Goal: Information Seeking & Learning: Find specific fact

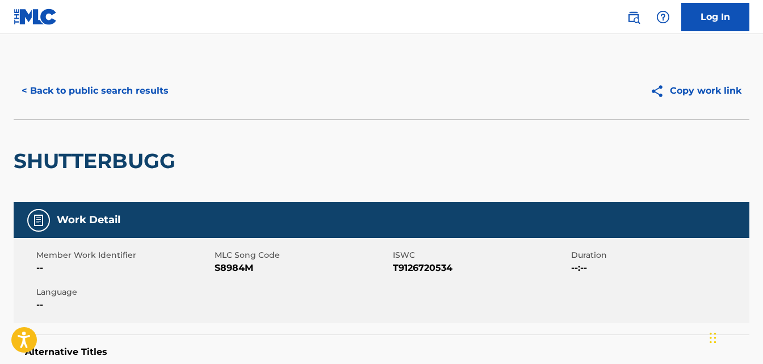
click at [128, 96] on button "< Back to public search results" at bounding box center [95, 91] width 163 height 28
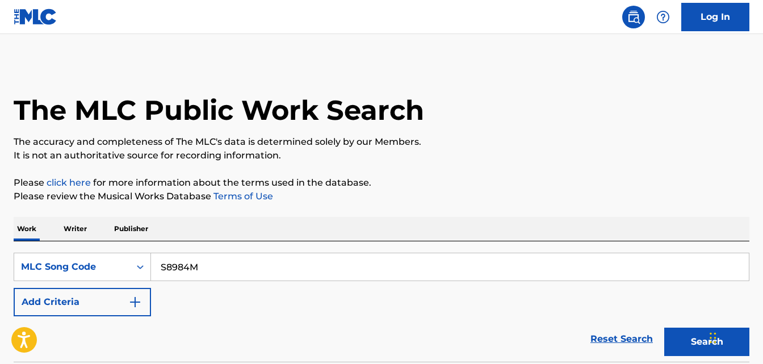
click at [305, 270] on input "S8984M" at bounding box center [450, 266] width 598 height 27
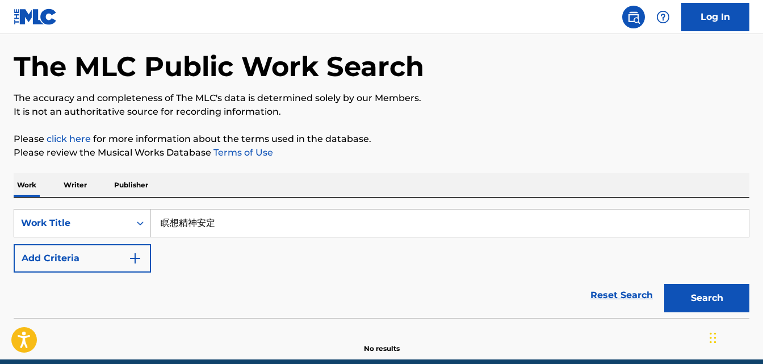
scroll to position [94, 0]
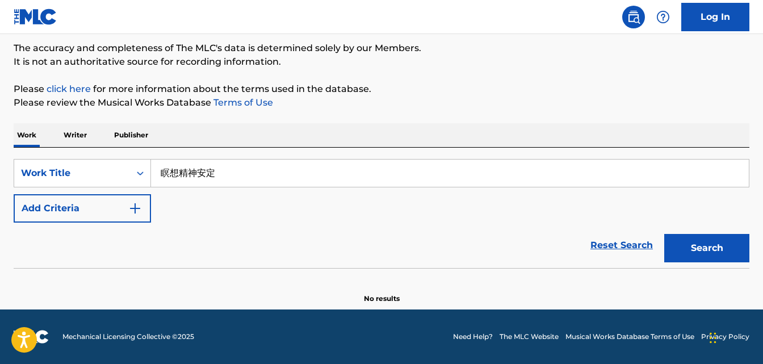
type input "瞑想精神安定"
click at [683, 256] on button "Search" at bounding box center [706, 248] width 85 height 28
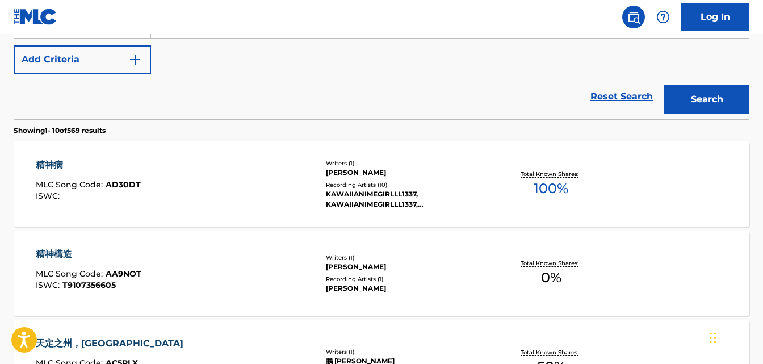
scroll to position [0, 0]
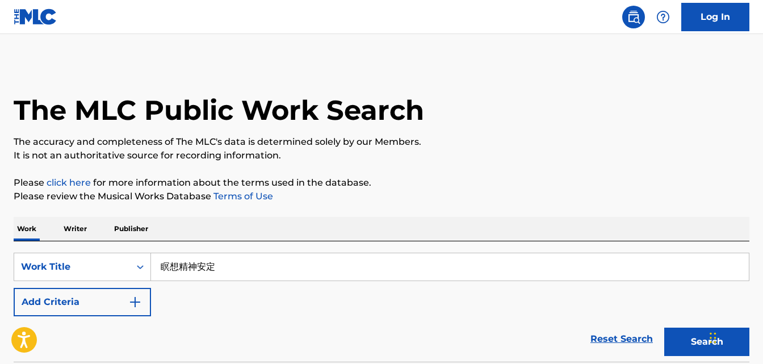
click at [123, 306] on button "Add Criteria" at bounding box center [82, 302] width 137 height 28
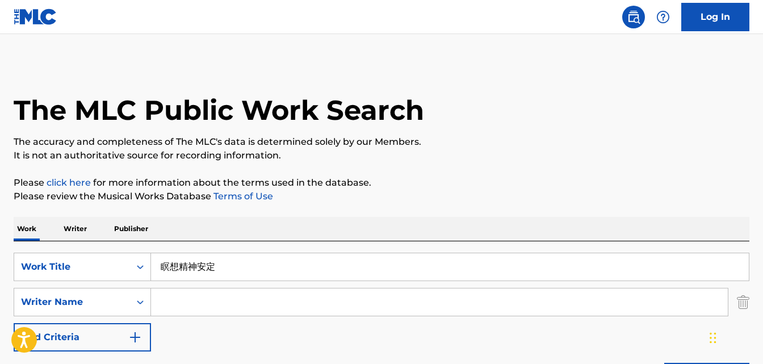
click at [213, 297] on input "Search Form" at bounding box center [439, 301] width 577 height 27
paste input "[PERSON_NAME]"
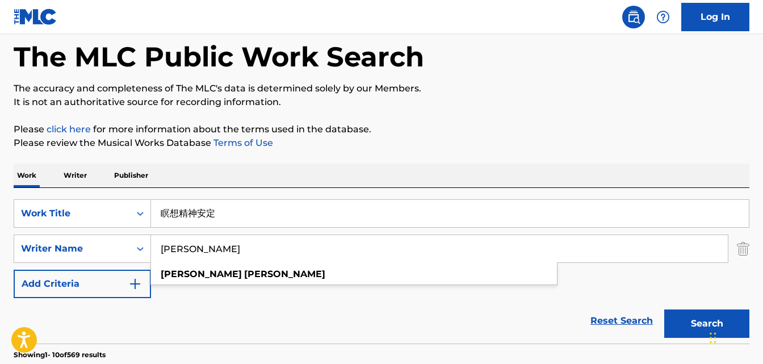
scroll to position [56, 0]
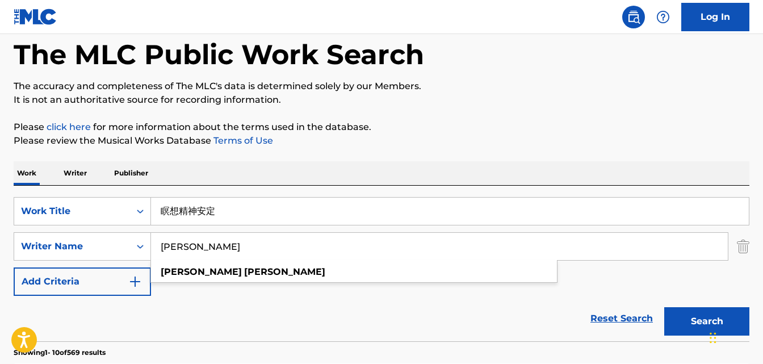
type input "[PERSON_NAME]"
click at [685, 323] on button "Search" at bounding box center [706, 321] width 85 height 28
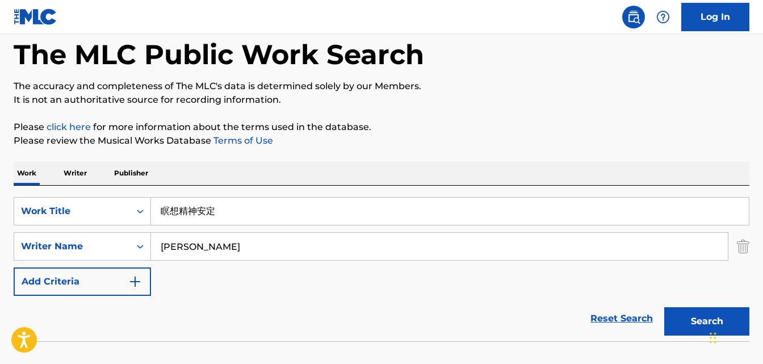
scroll to position [129, 0]
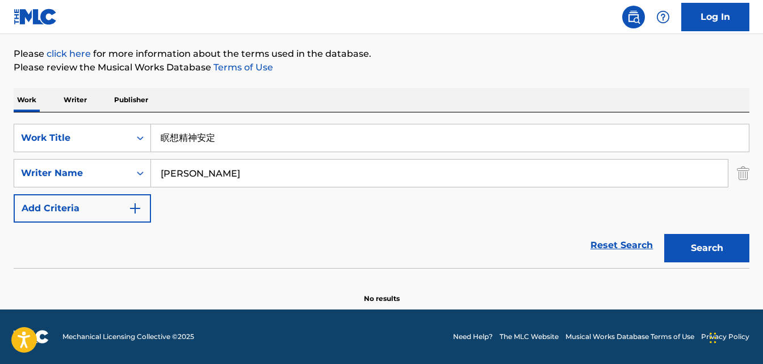
click at [713, 253] on button "Search" at bounding box center [706, 248] width 85 height 28
click at [328, 131] on input "瞑想精神安定" at bounding box center [450, 137] width 598 height 27
click at [309, 149] on input "瞑想精神安定" at bounding box center [450, 137] width 598 height 27
paste input "Meditation Mental Stability"
click at [687, 255] on button "Search" at bounding box center [706, 248] width 85 height 28
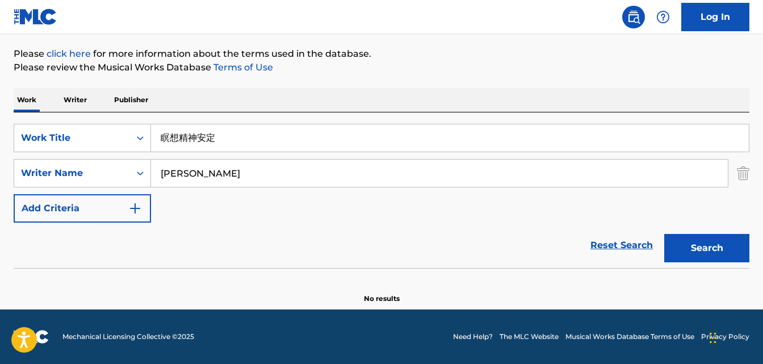
click at [288, 132] on input "瞑想精神安定" at bounding box center [450, 137] width 598 height 27
paste input "Meisō seishin antei"
click at [186, 140] on input "Meisō seishin antei" at bounding box center [450, 137] width 598 height 27
click at [694, 252] on button "Search" at bounding box center [706, 248] width 85 height 28
click at [297, 129] on input "Meiso seishin antei" at bounding box center [450, 137] width 598 height 27
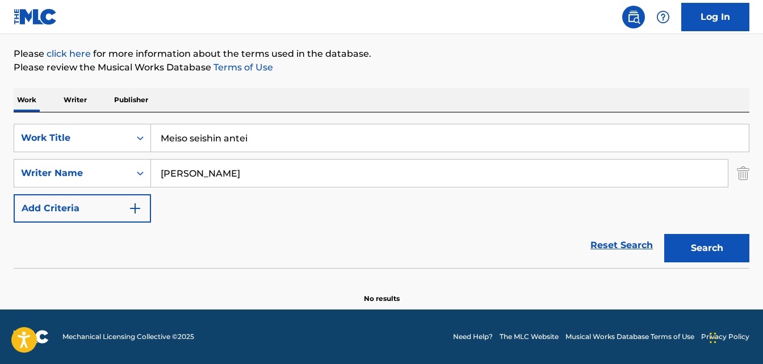
paste input "N5124P"
type input "N5124P"
click at [103, 161] on div "Writer Name" at bounding box center [82, 173] width 137 height 28
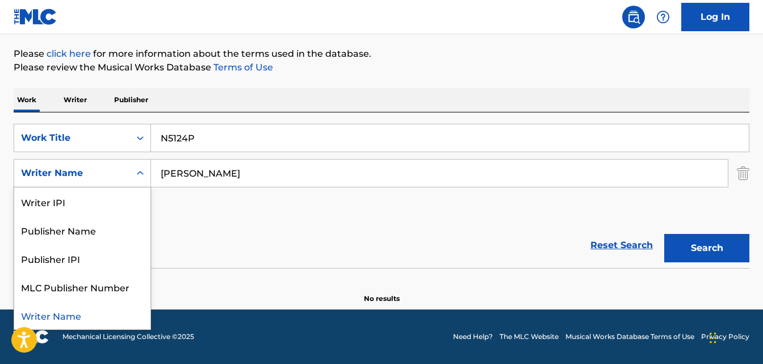
click at [212, 141] on input "N5124P" at bounding box center [450, 137] width 598 height 27
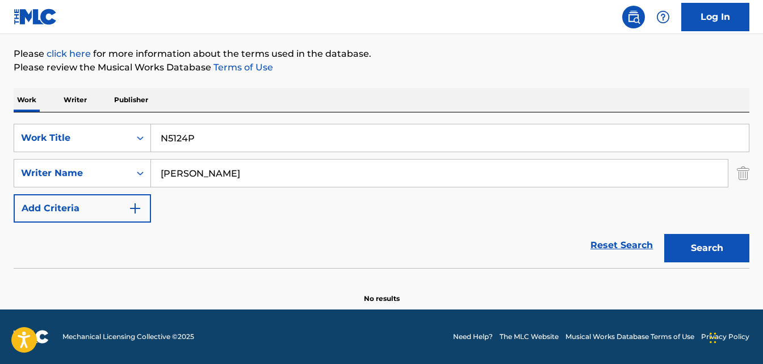
click at [748, 176] on img "Search Form" at bounding box center [743, 173] width 12 height 28
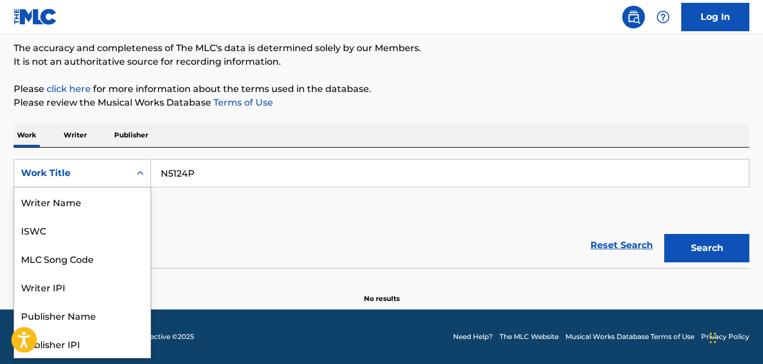
click at [103, 165] on div "Work Title" at bounding box center [72, 173] width 116 height 22
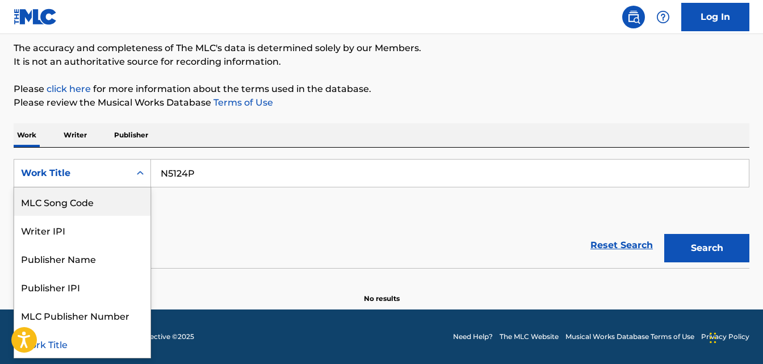
click at [91, 210] on div "MLC Song Code" at bounding box center [82, 201] width 136 height 28
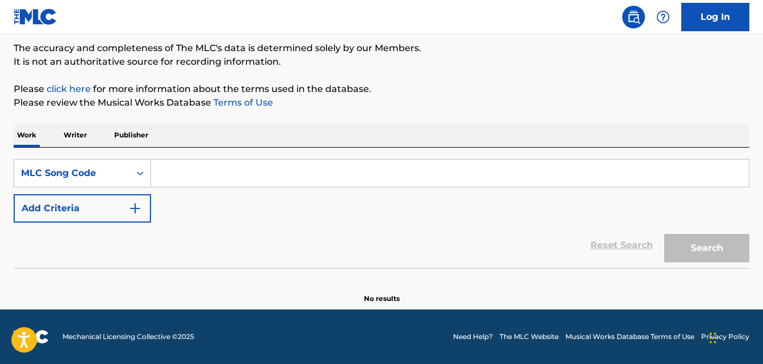
click at [376, 150] on div "SearchWithCriteria330585a6-2072-4d69-93a9-d489ac42bc0f MLC Song Code Add Criter…" at bounding box center [382, 208] width 736 height 120
click at [385, 185] on input "Search Form" at bounding box center [450, 173] width 598 height 27
paste input "N5124P"
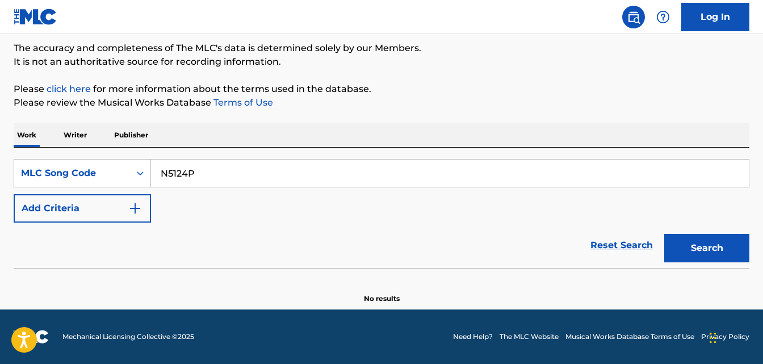
type input "N5124P"
click at [677, 249] on button "Search" at bounding box center [706, 248] width 85 height 28
